Goal: Task Accomplishment & Management: Manage account settings

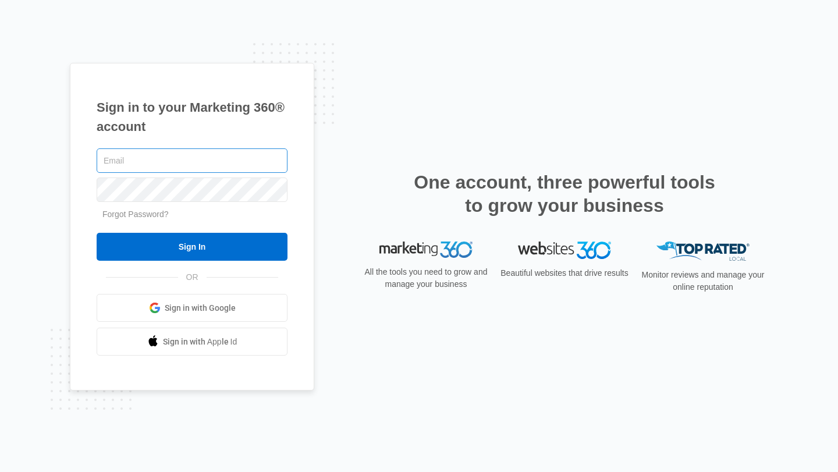
click at [138, 164] on input "text" at bounding box center [192, 160] width 191 height 24
type input "[EMAIL_ADDRESS][DOMAIN_NAME]"
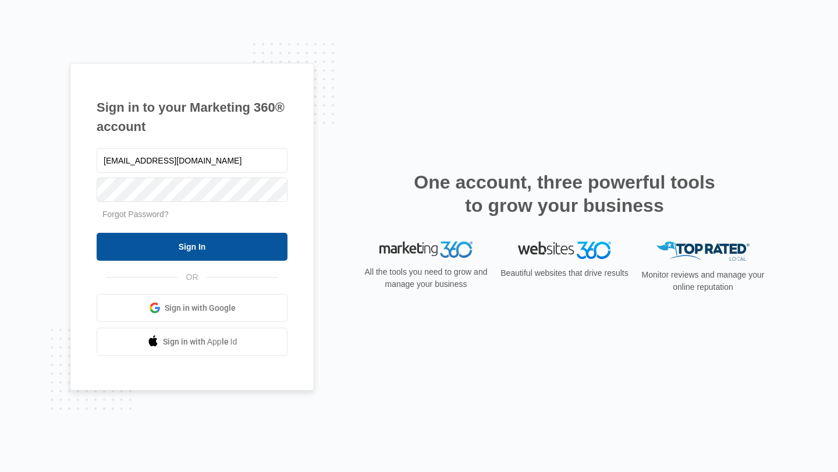
click at [179, 249] on input "Sign In" at bounding box center [192, 247] width 191 height 28
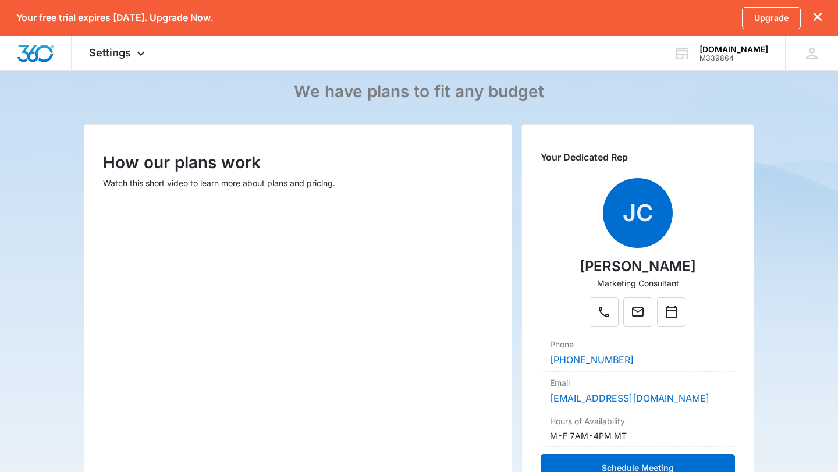
scroll to position [90, 0]
